Goal: Information Seeking & Learning: Learn about a topic

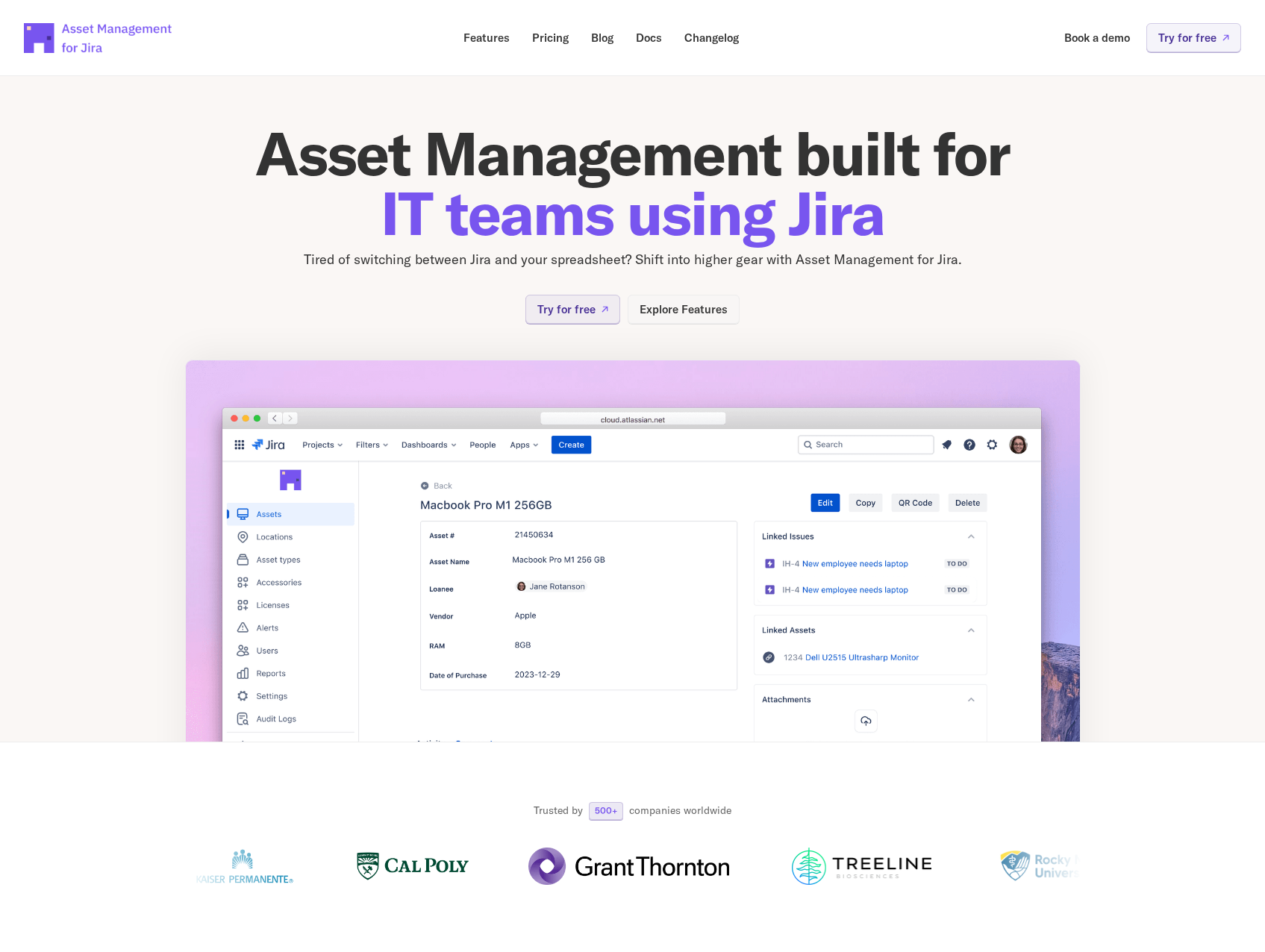
click at [689, 314] on p "Explore Features" at bounding box center [682, 308] width 88 height 11
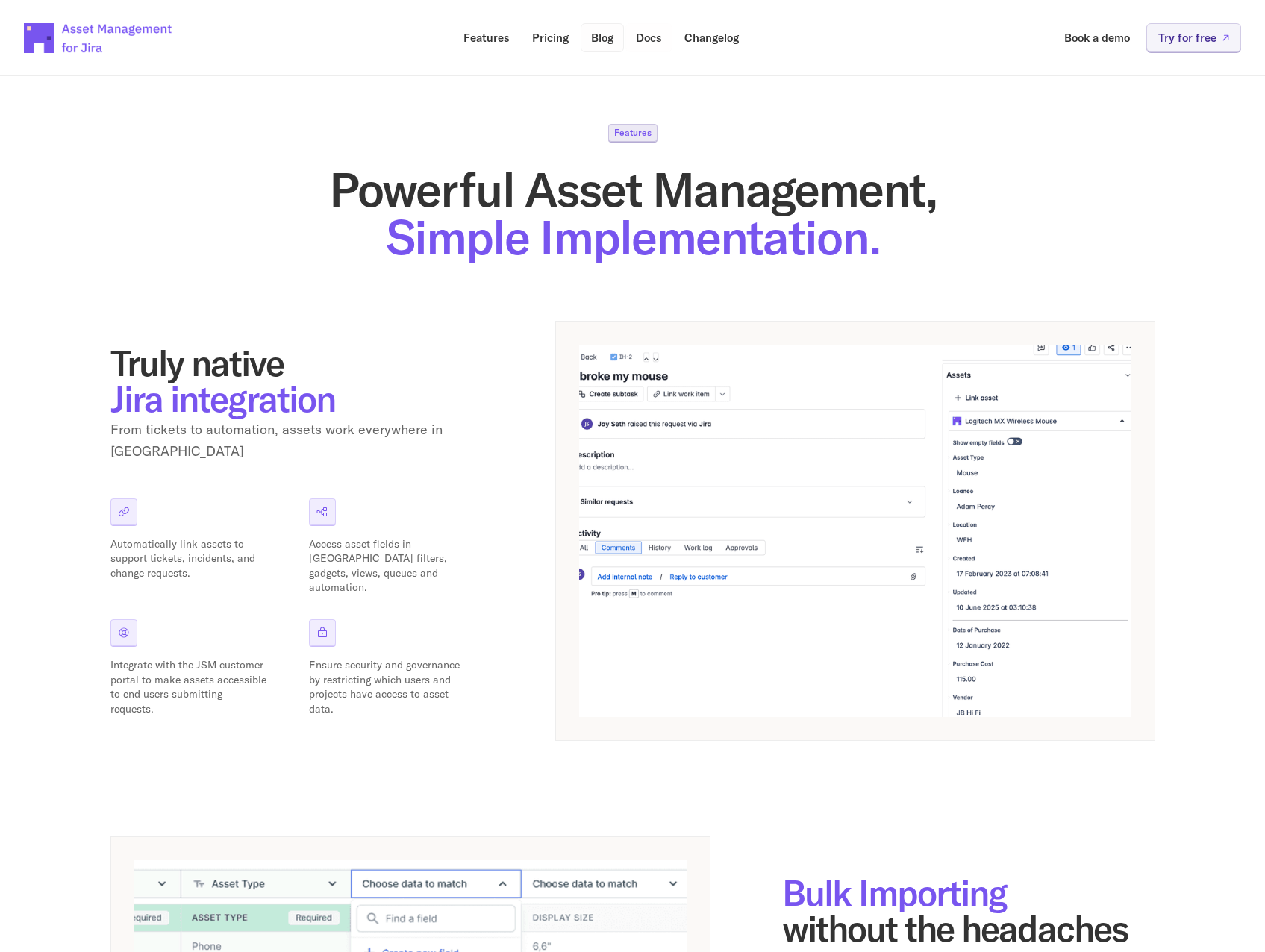
click at [559, 43] on p "Pricing" at bounding box center [550, 37] width 36 height 11
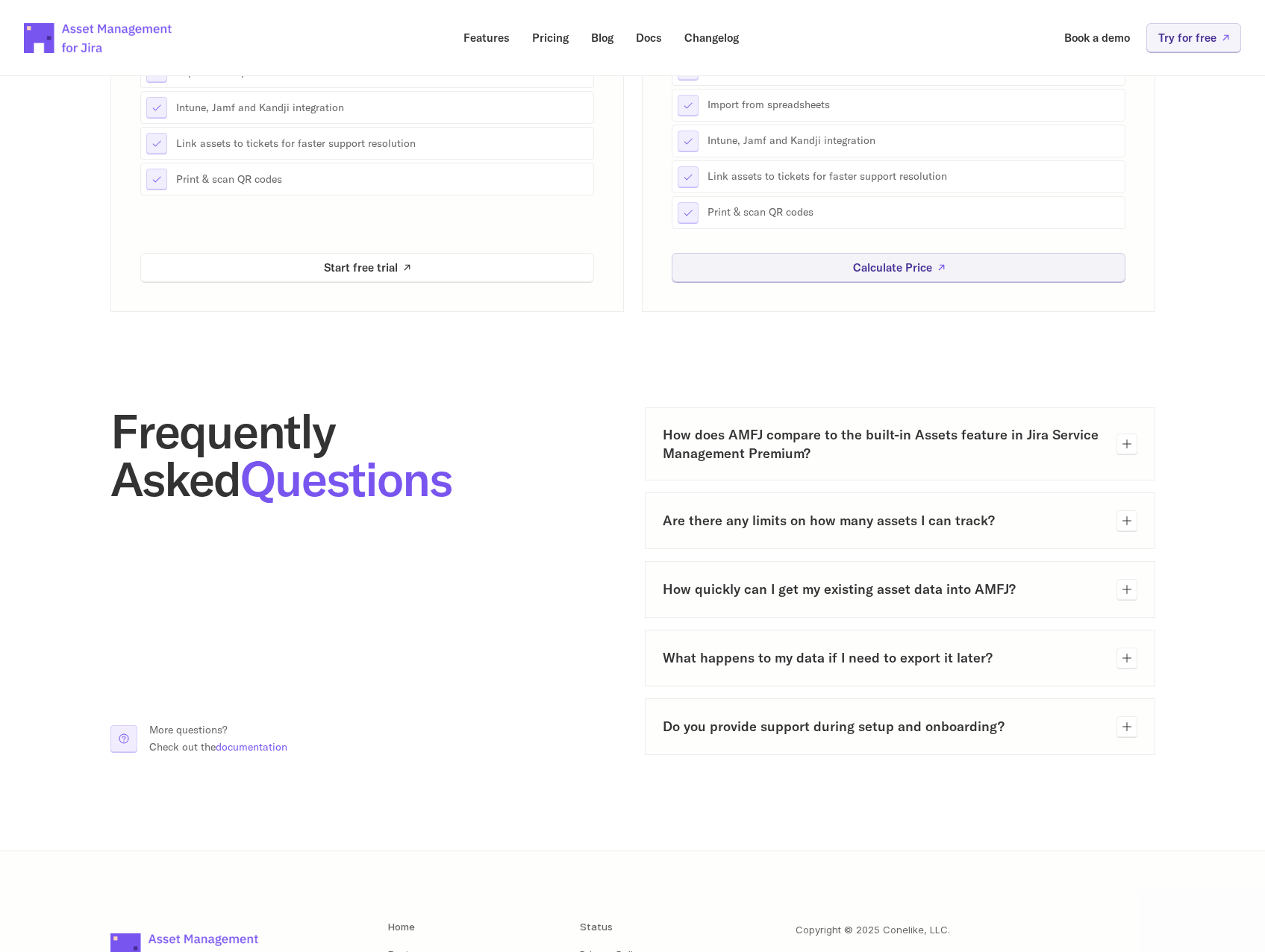
scroll to position [522, 0]
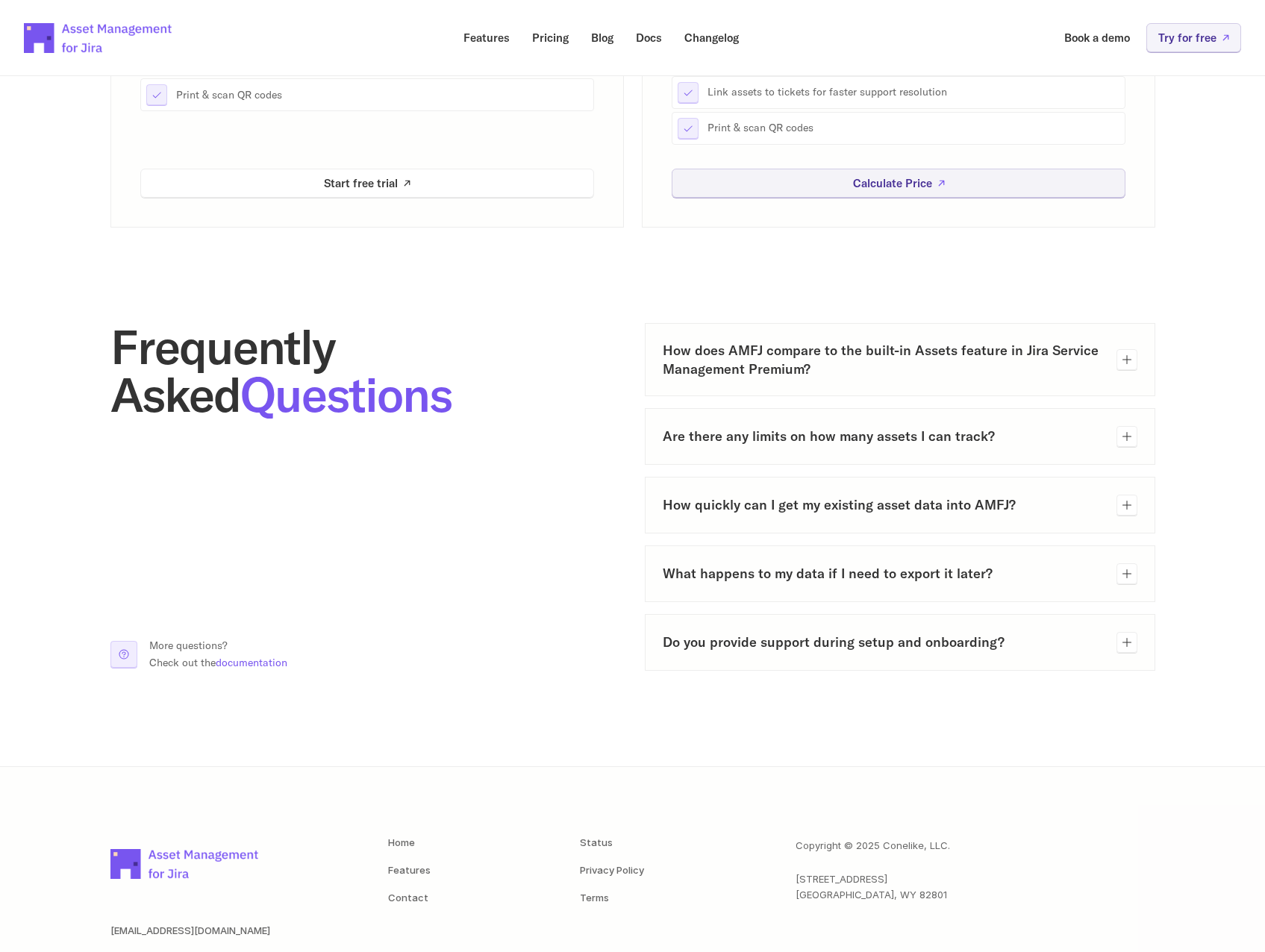
click at [1052, 429] on h3 "Are there any limits on how many assets I can track?" at bounding box center [883, 436] width 442 height 19
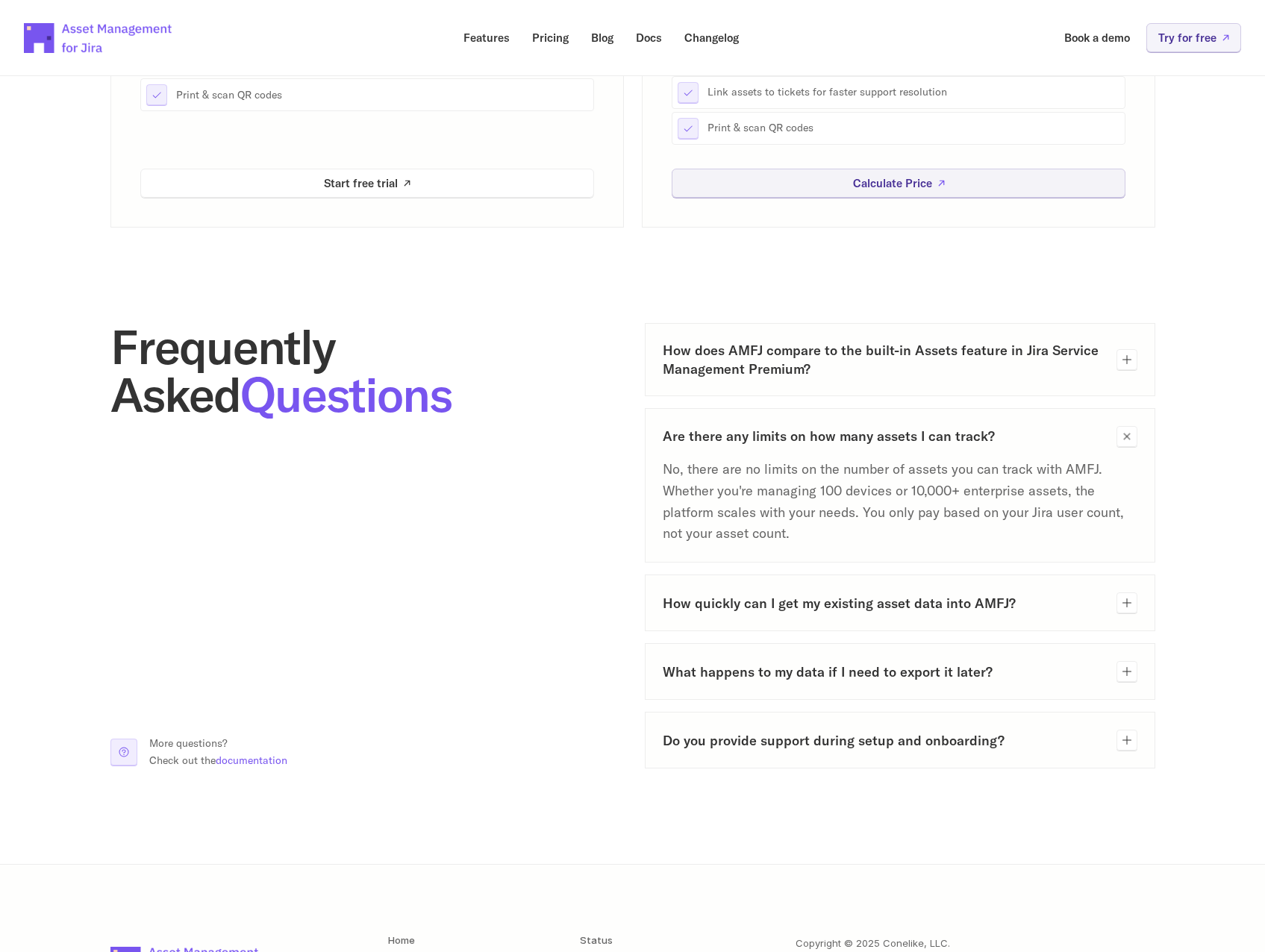
click at [1041, 597] on h3 "How quickly can I get my existing asset data into AMFJ?" at bounding box center [883, 602] width 442 height 19
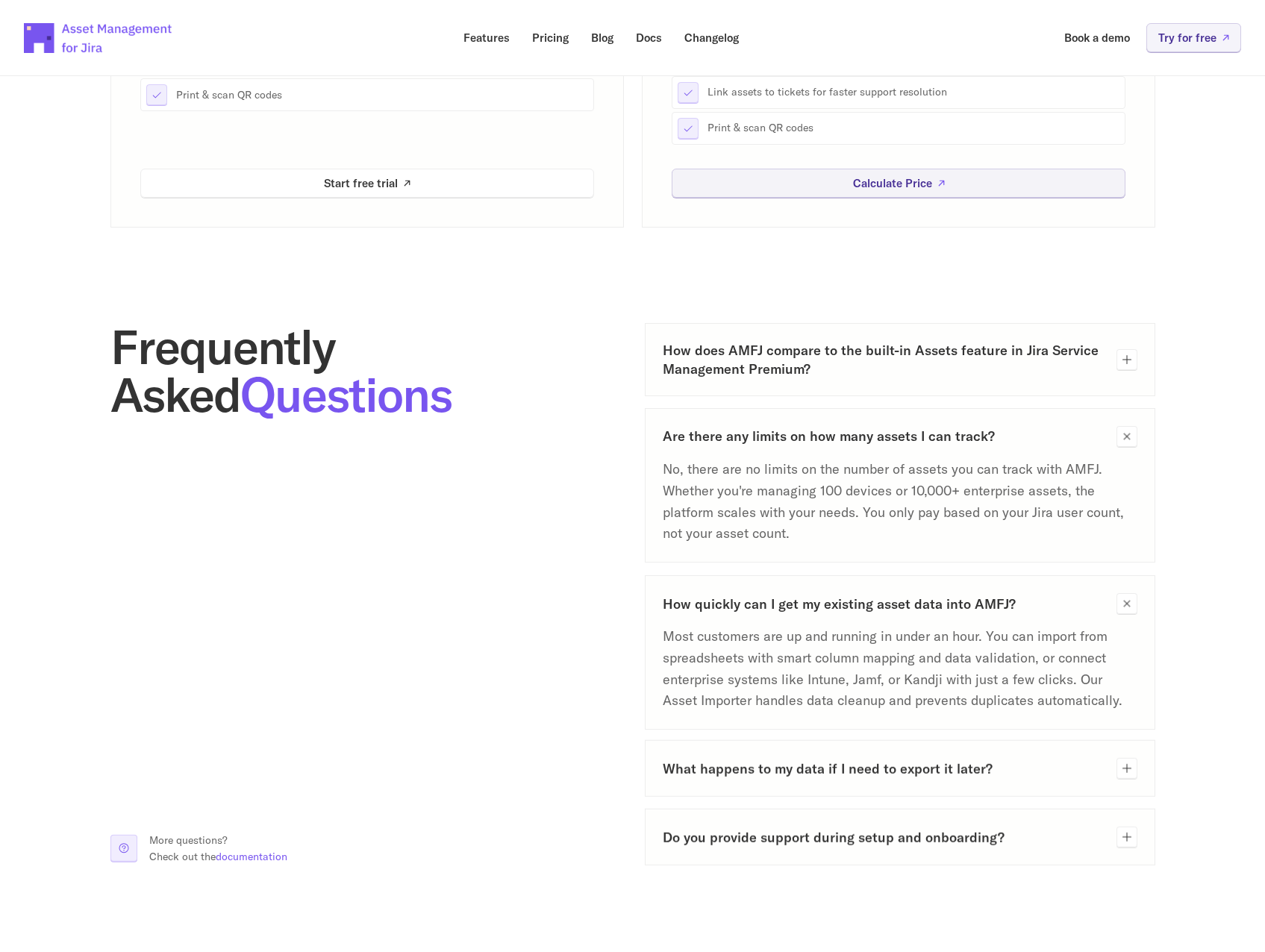
click at [1041, 597] on h3 "How quickly can I get my existing asset data into AMFJ?" at bounding box center [883, 602] width 442 height 19
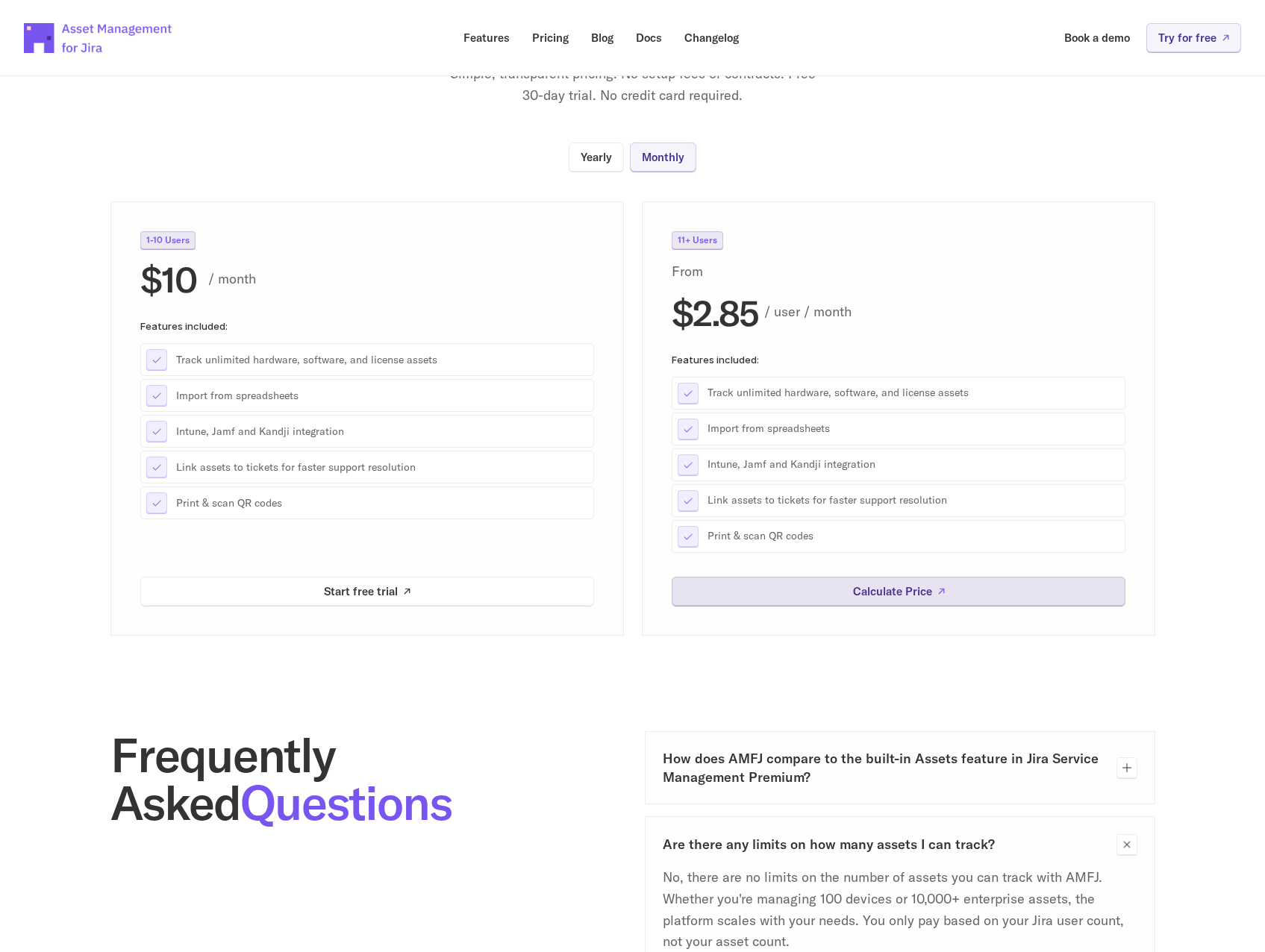
scroll to position [0, 0]
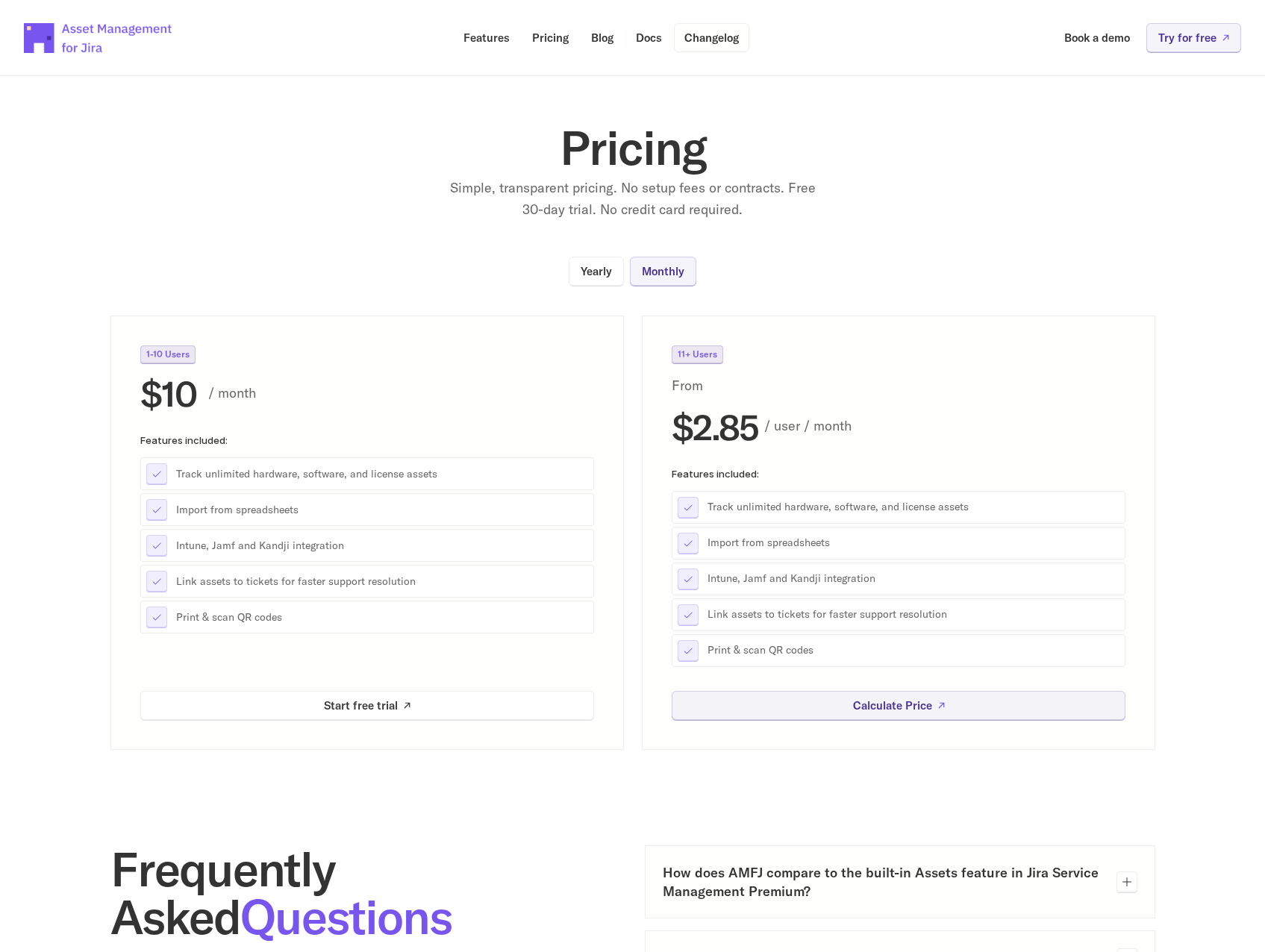
click at [725, 38] on p "Changelog" at bounding box center [711, 37] width 54 height 11
